Goal: Check status

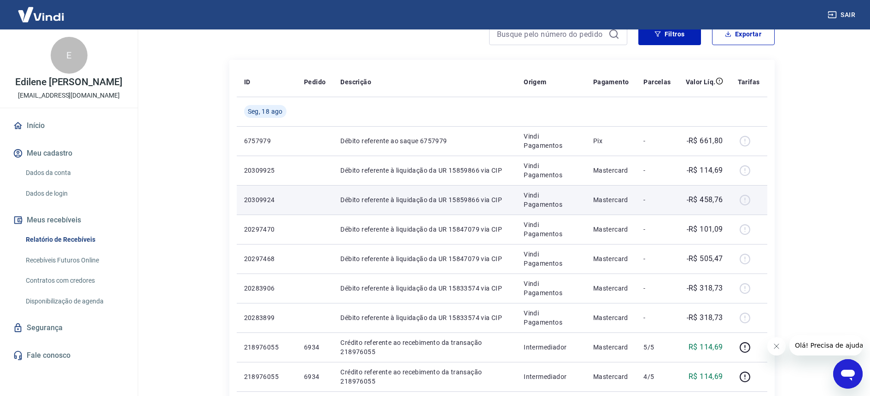
scroll to position [92, 0]
